Goal: Information Seeking & Learning: Understand process/instructions

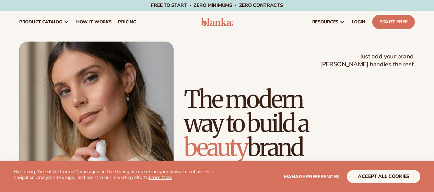
scroll to position [69, 0]
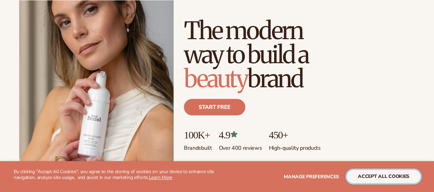
click at [389, 179] on button "accept all cookies" at bounding box center [383, 176] width 73 height 13
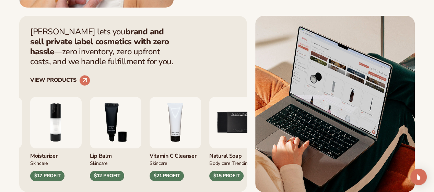
scroll to position [366, 0]
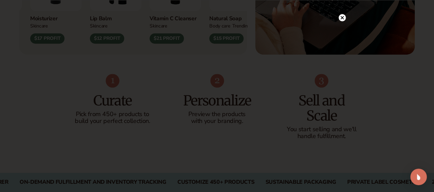
click at [342, 16] on circle at bounding box center [342, 17] width 7 height 7
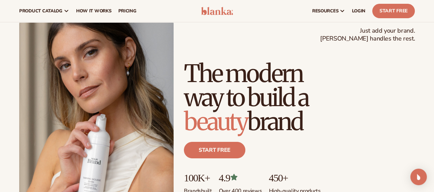
scroll to position [0, 0]
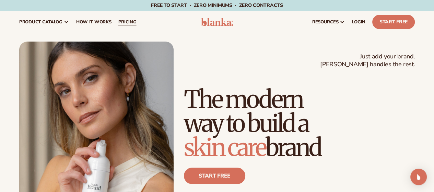
click at [128, 22] on span "pricing" at bounding box center [127, 21] width 18 height 5
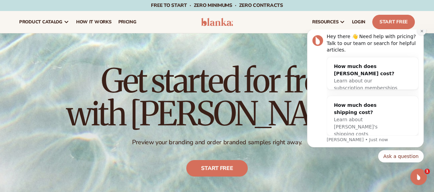
click at [420, 33] on icon "Dismiss notification" at bounding box center [422, 31] width 4 height 4
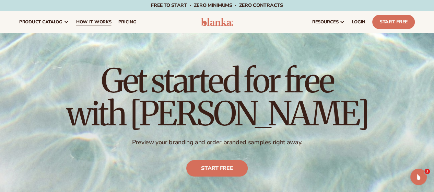
click at [89, 22] on span "How It Works" at bounding box center [93, 21] width 35 height 5
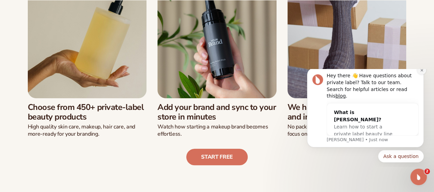
click at [423, 72] on icon "Dismiss notification" at bounding box center [422, 70] width 4 height 4
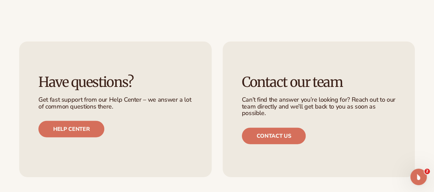
scroll to position [1511, 0]
